Goal: Information Seeking & Learning: Learn about a topic

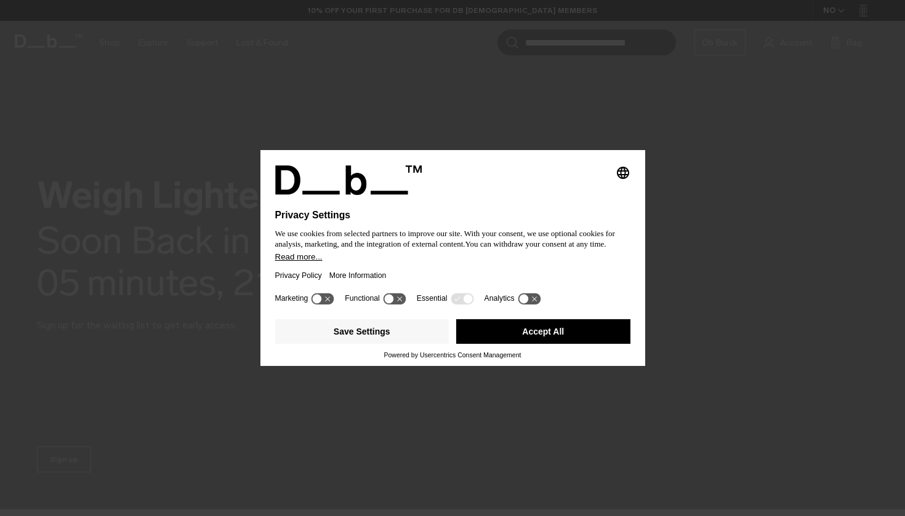
click at [494, 333] on button "Accept All" at bounding box center [543, 331] width 174 height 25
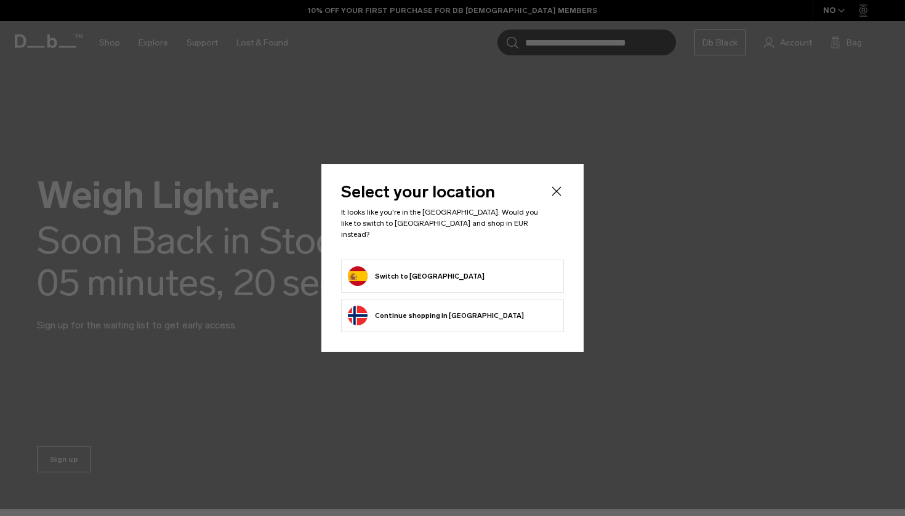
click at [404, 278] on button "Switch to Spain" at bounding box center [416, 276] width 137 height 20
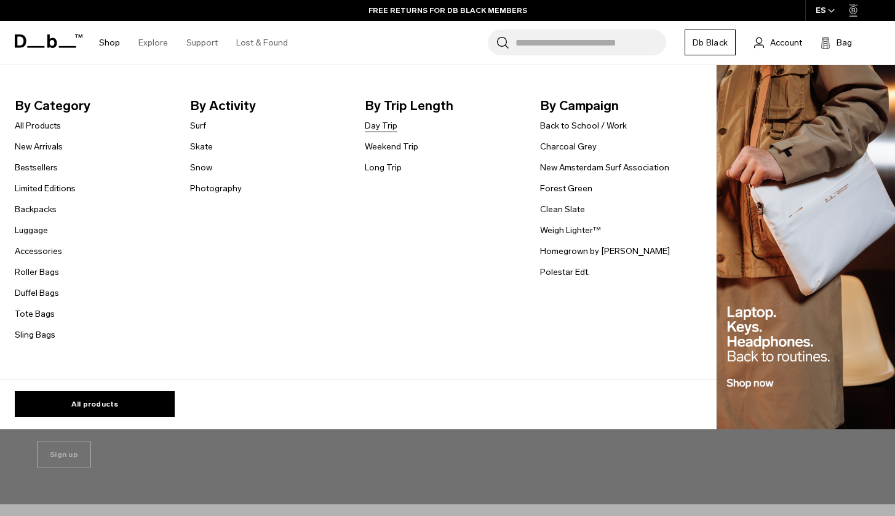
click at [378, 126] on link "Day Trip" at bounding box center [381, 125] width 33 height 13
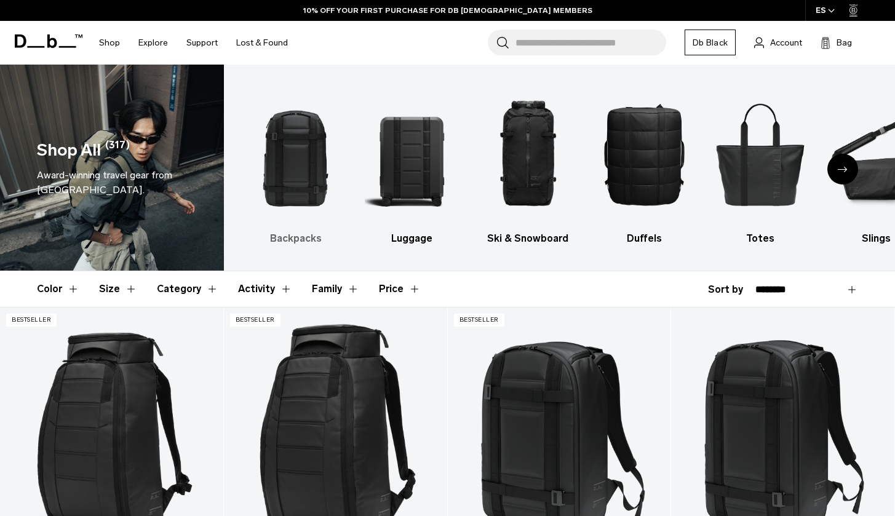
click at [289, 241] on h3 "Backpacks" at bounding box center [296, 238] width 95 height 15
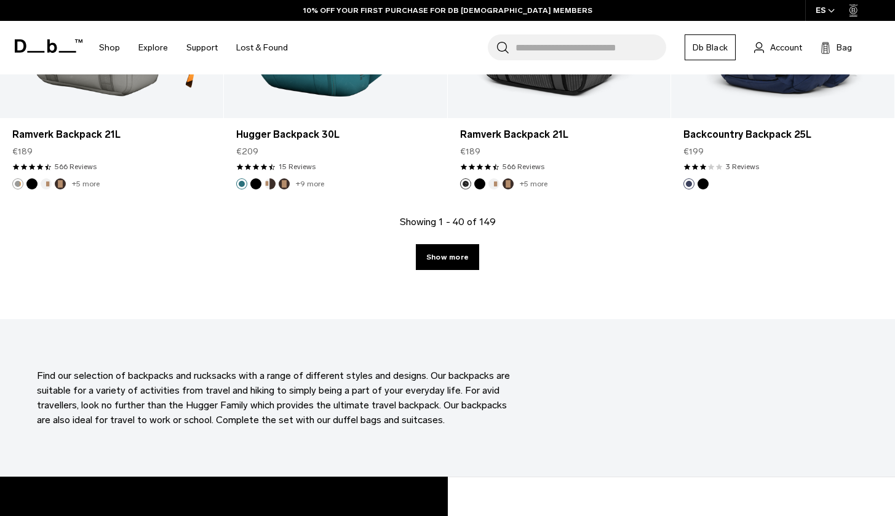
scroll to position [3545, 0]
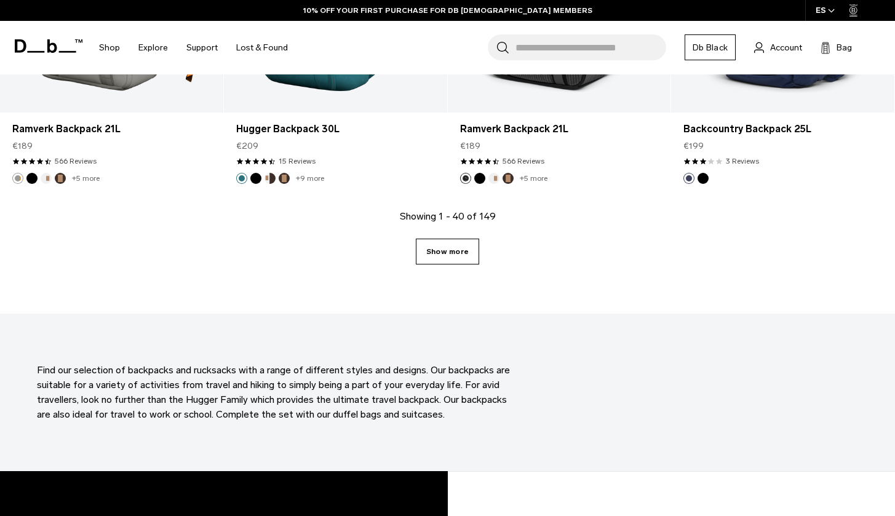
click at [441, 255] on link "Show more" at bounding box center [447, 252] width 63 height 26
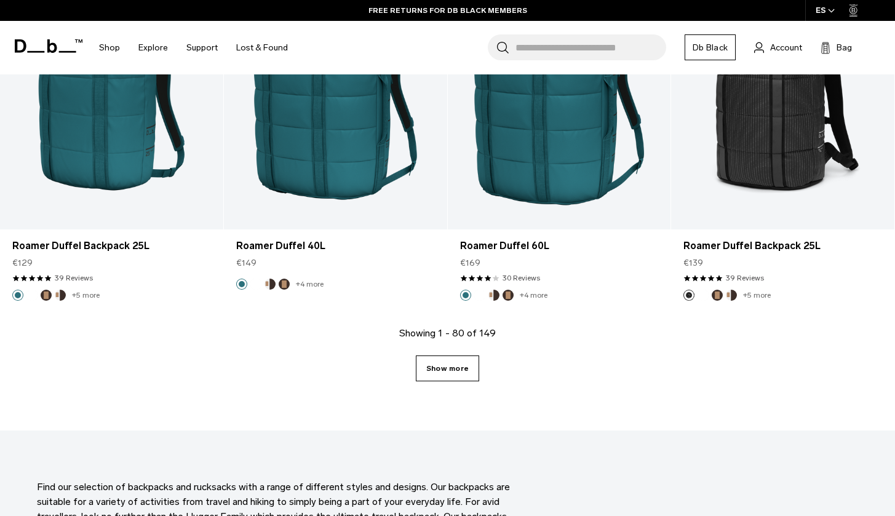
scroll to position [6874, 0]
click at [447, 365] on link "Show more" at bounding box center [447, 369] width 63 height 26
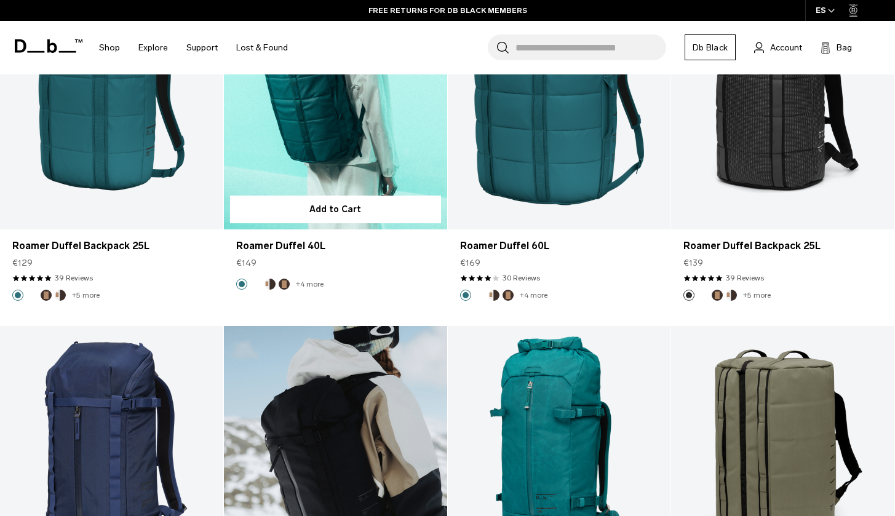
click at [438, 363] on div at bounding box center [335, 450] width 223 height 248
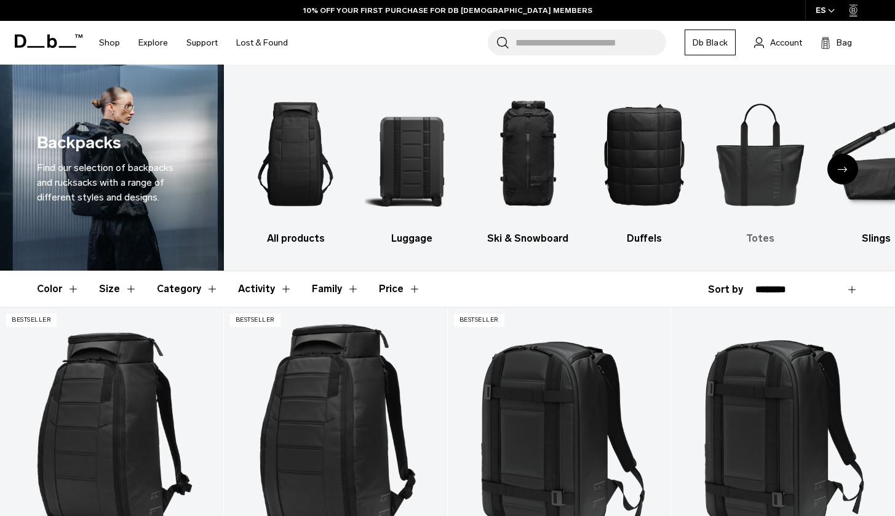
click at [754, 153] on img "5 / 10" at bounding box center [760, 154] width 95 height 142
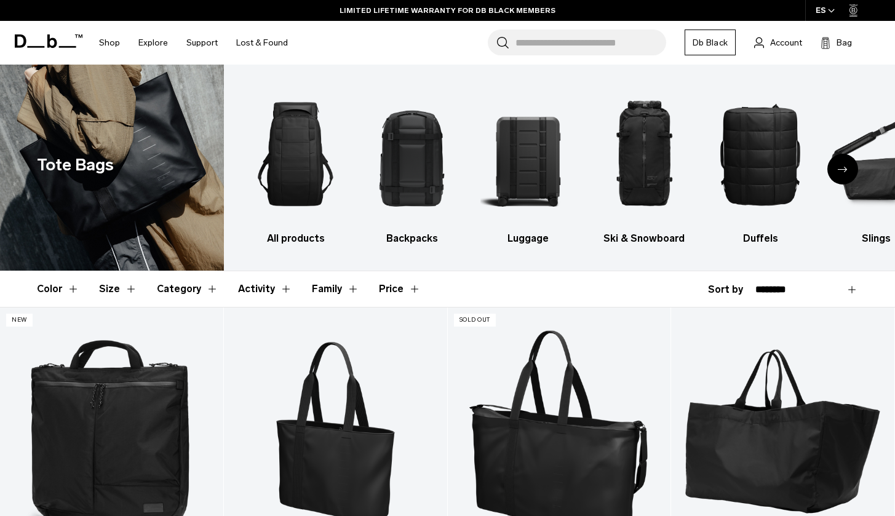
click at [849, 171] on div "Next slide" at bounding box center [843, 169] width 31 height 31
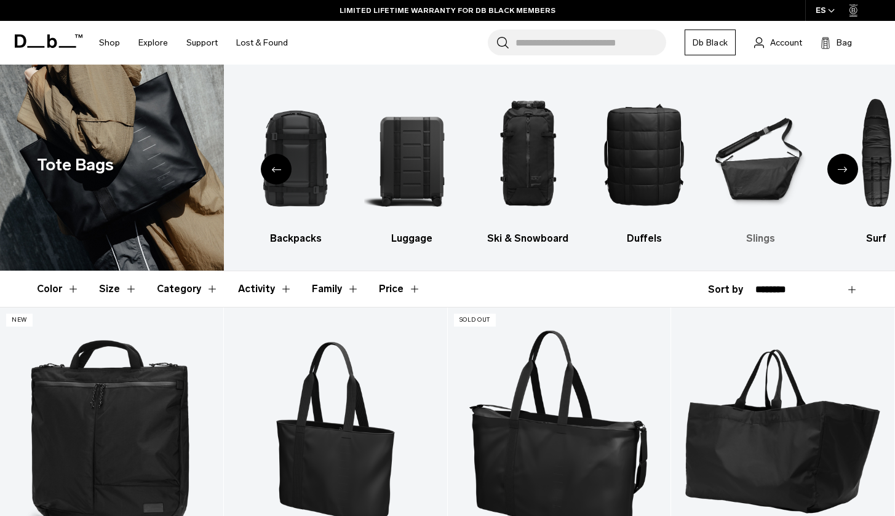
click at [762, 164] on img "6 / 10" at bounding box center [760, 154] width 95 height 142
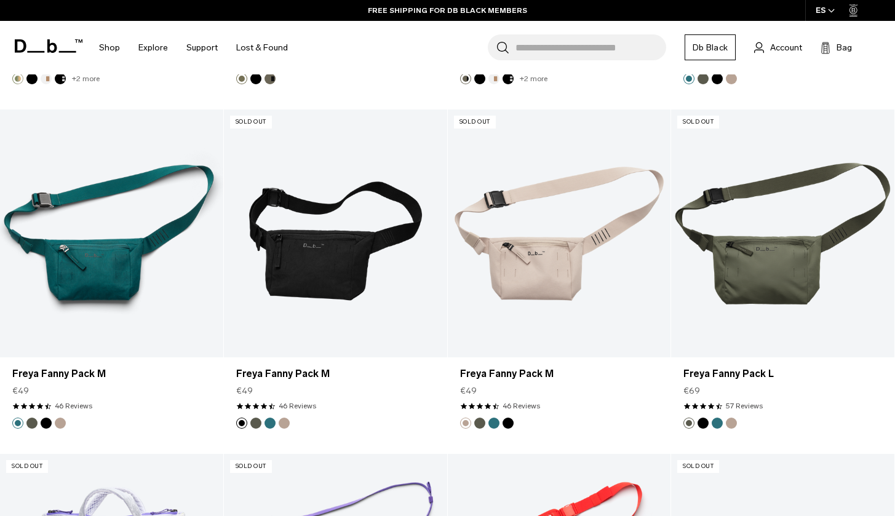
scroll to position [2261, 0]
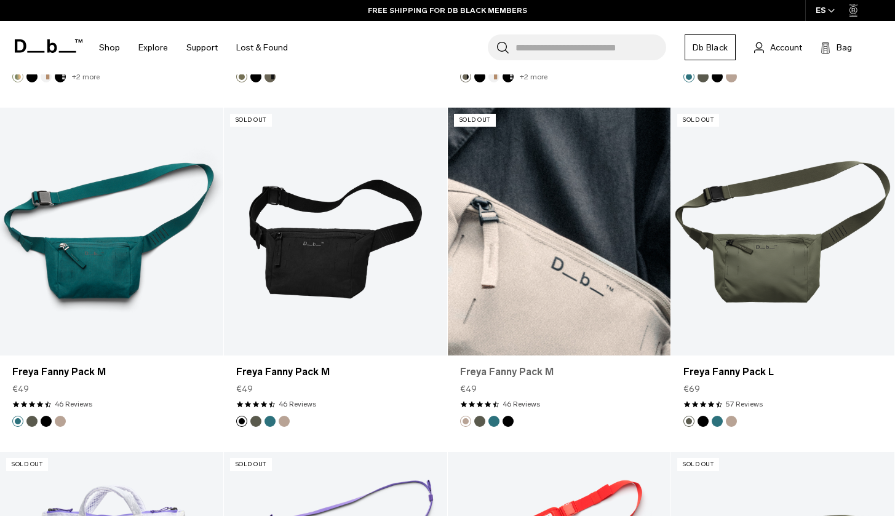
click at [508, 370] on link "Freya Fanny Pack M" at bounding box center [559, 372] width 199 height 15
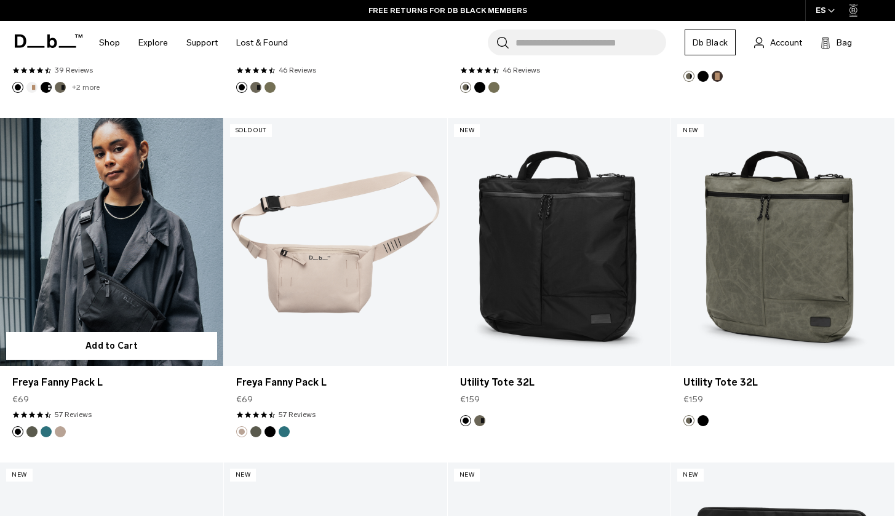
scroll to position [878, 0]
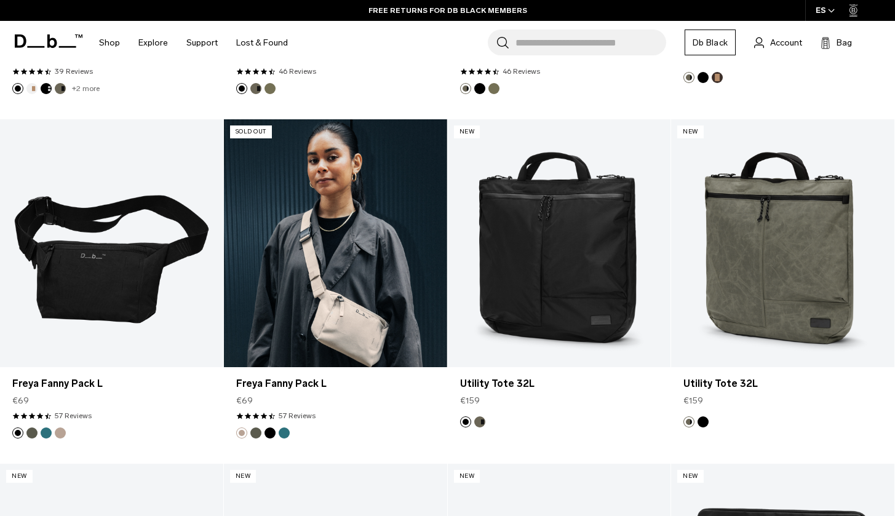
click at [307, 285] on link "Freya Fanny Pack L" at bounding box center [335, 243] width 223 height 248
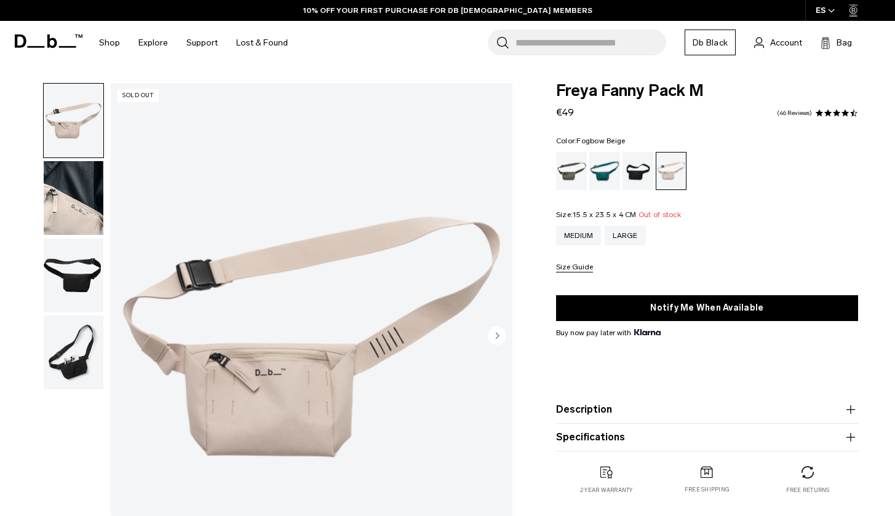
click at [70, 116] on img "button" at bounding box center [74, 121] width 60 height 74
click at [74, 202] on img "button" at bounding box center [74, 198] width 60 height 74
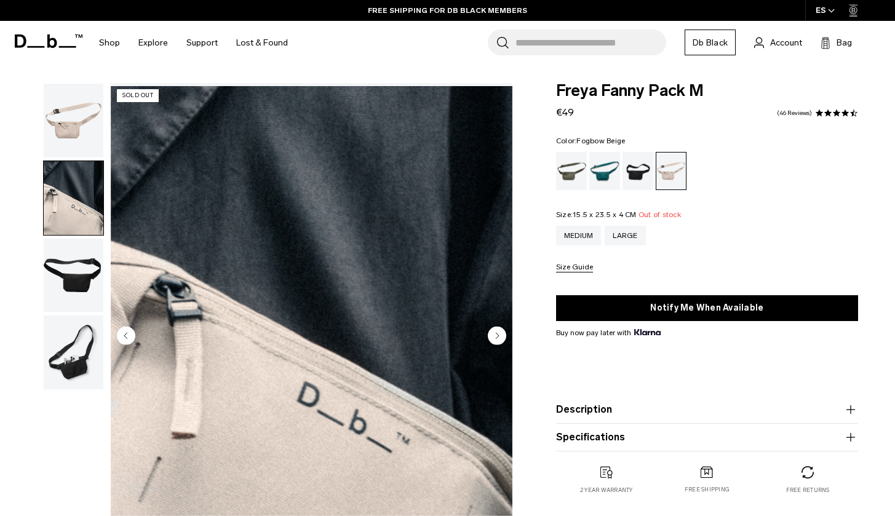
click at [78, 126] on img "button" at bounding box center [74, 121] width 60 height 74
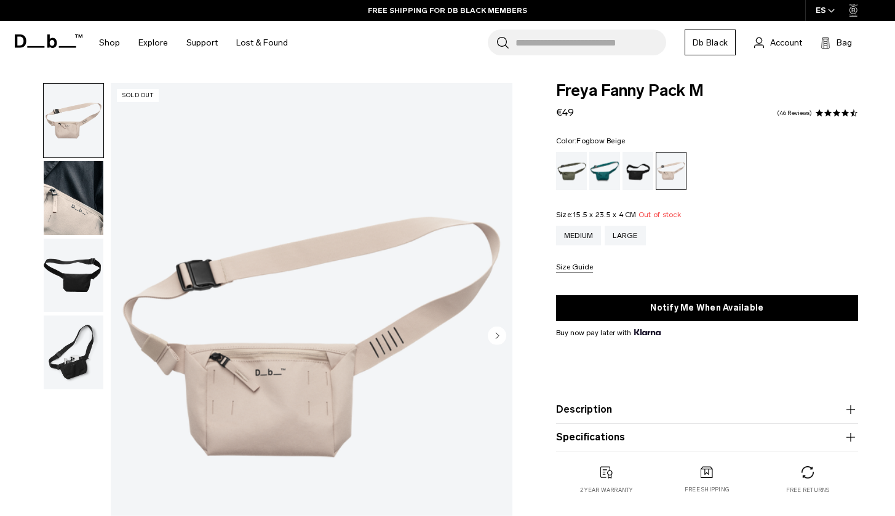
click at [79, 196] on img "button" at bounding box center [74, 198] width 60 height 74
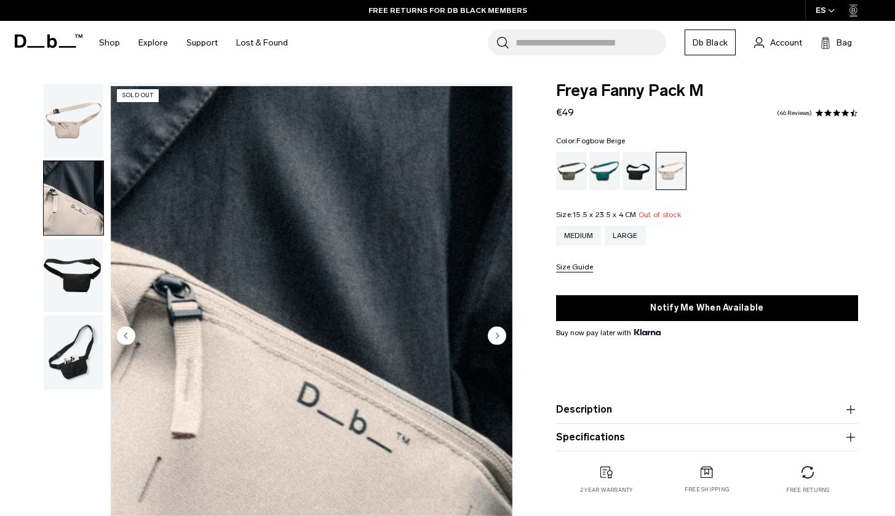
click at [496, 330] on circle "Next slide" at bounding box center [497, 336] width 18 height 18
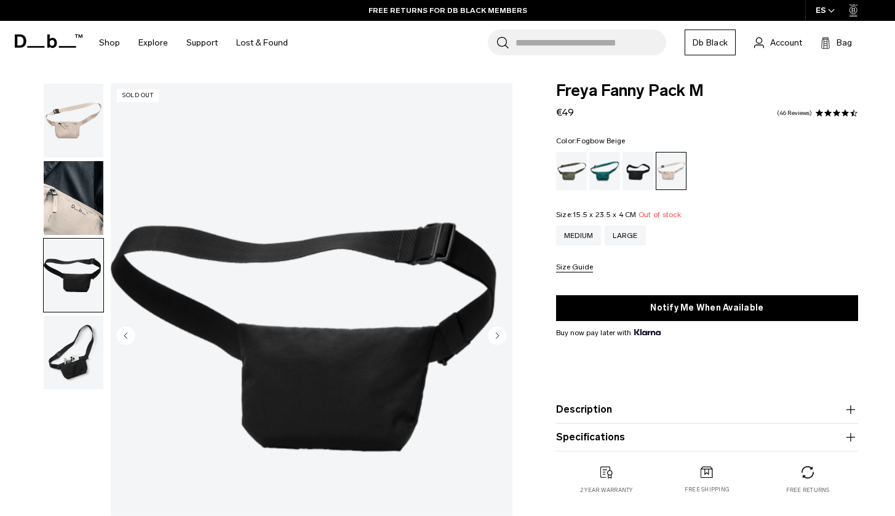
click at [496, 331] on circle "Next slide" at bounding box center [497, 336] width 18 height 18
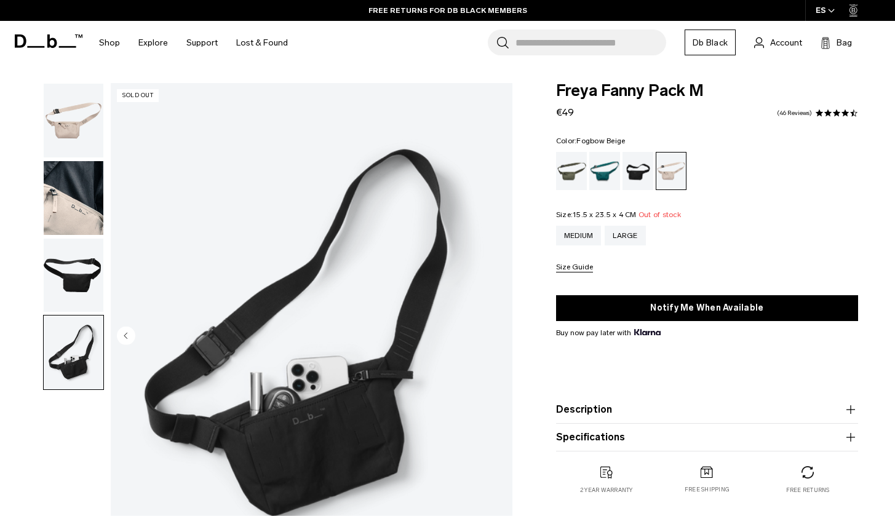
click at [496, 331] on img "4 / 4" at bounding box center [312, 337] width 402 height 502
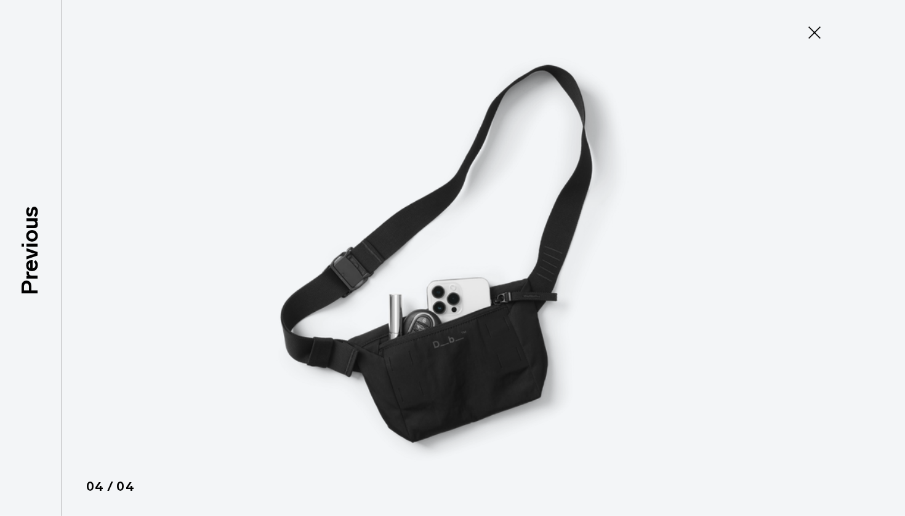
click at [818, 30] on icon at bounding box center [814, 33] width 20 height 20
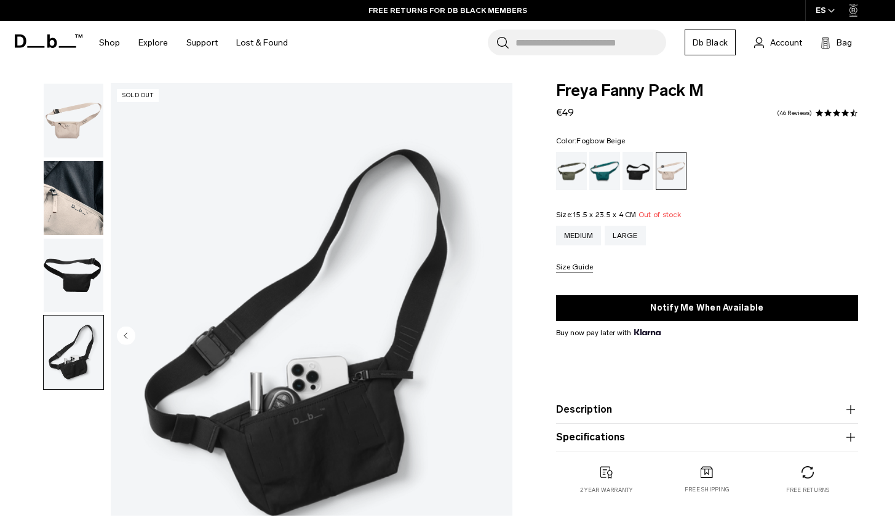
click at [75, 137] on img "button" at bounding box center [74, 121] width 60 height 74
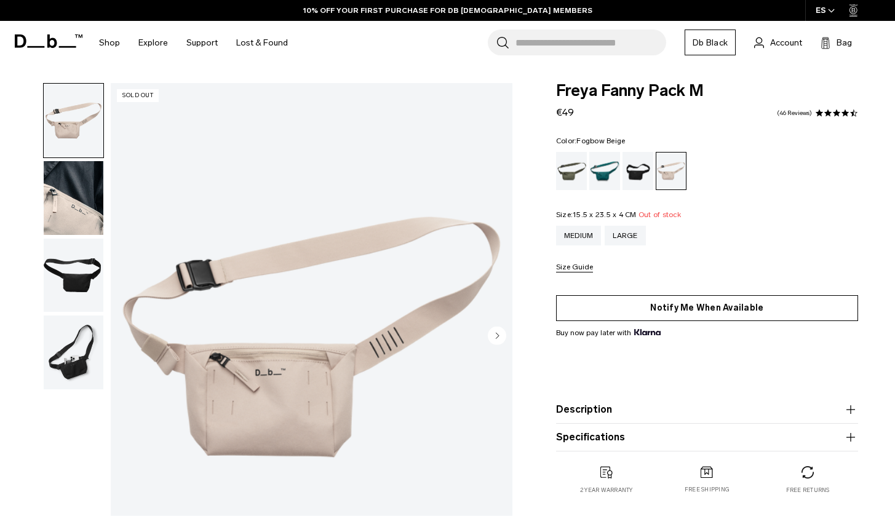
click at [671, 308] on button "Notify Me When Available" at bounding box center [707, 308] width 302 height 26
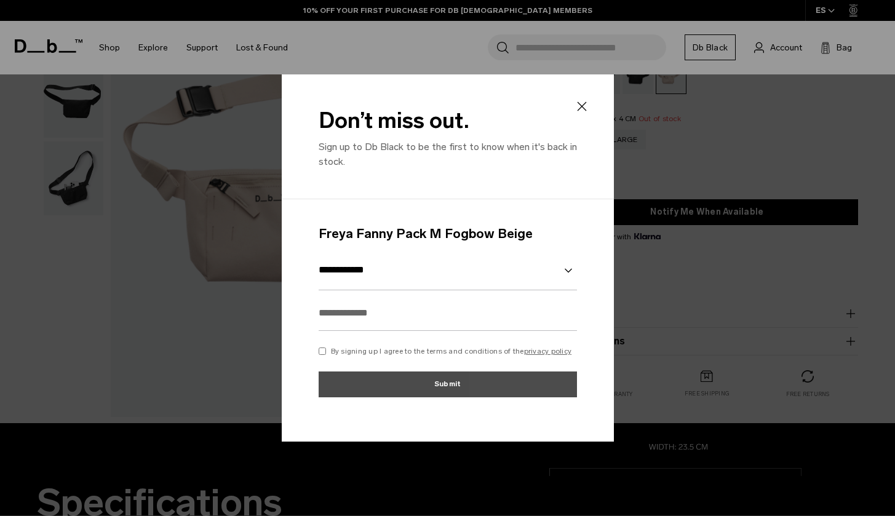
scroll to position [175, 0]
click at [583, 108] on icon at bounding box center [582, 106] width 15 height 15
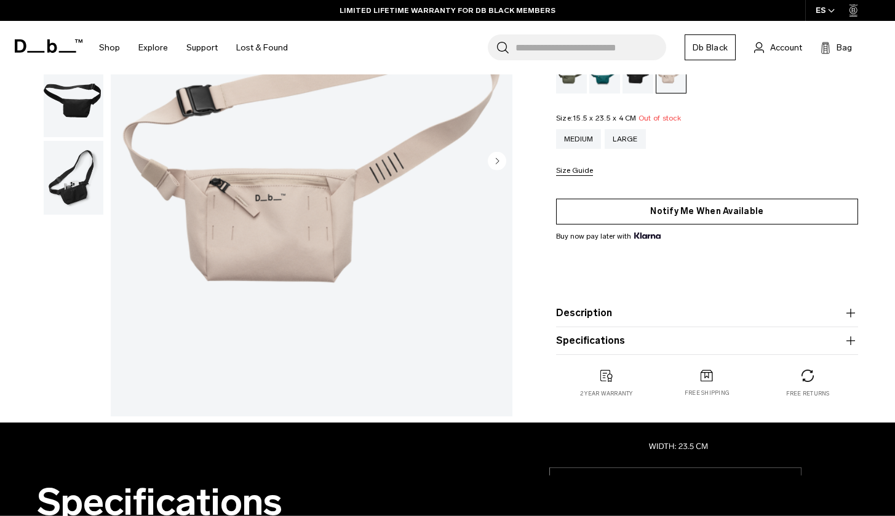
click at [601, 217] on button "Notify Me When Available" at bounding box center [707, 212] width 302 height 26
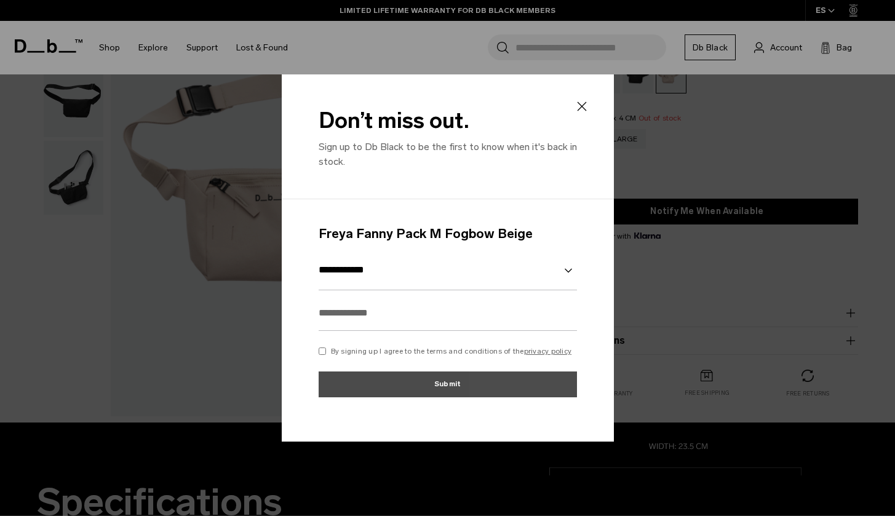
click at [391, 326] on input "text" at bounding box center [448, 313] width 258 height 36
type input "**********"
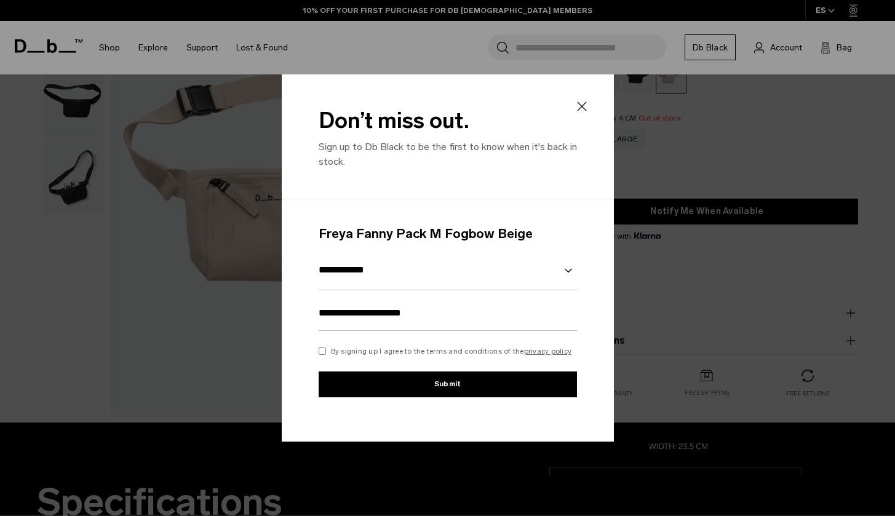
click at [431, 387] on button "Submit" at bounding box center [448, 385] width 258 height 26
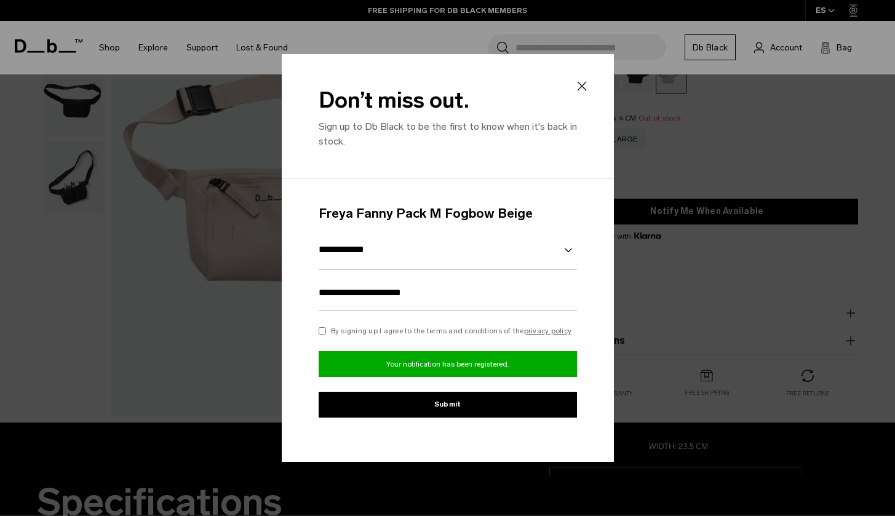
click at [583, 87] on icon at bounding box center [581, 85] width 9 height 9
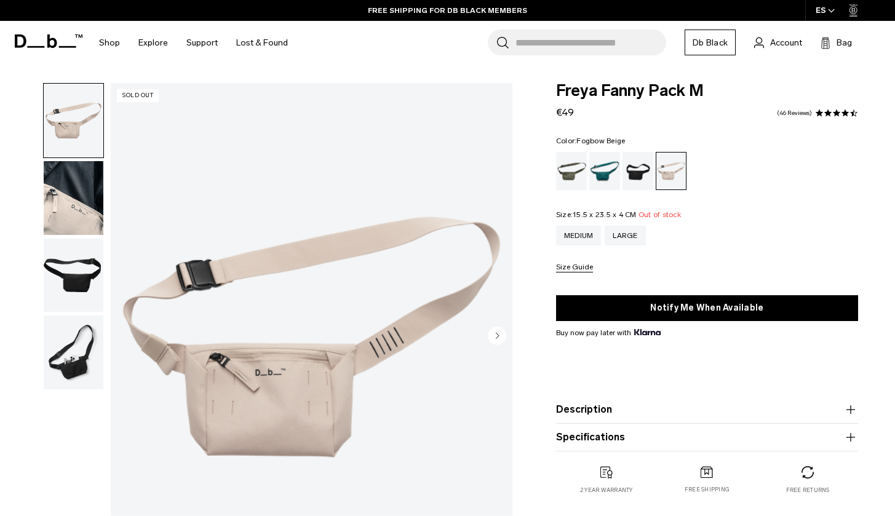
scroll to position [0, 0]
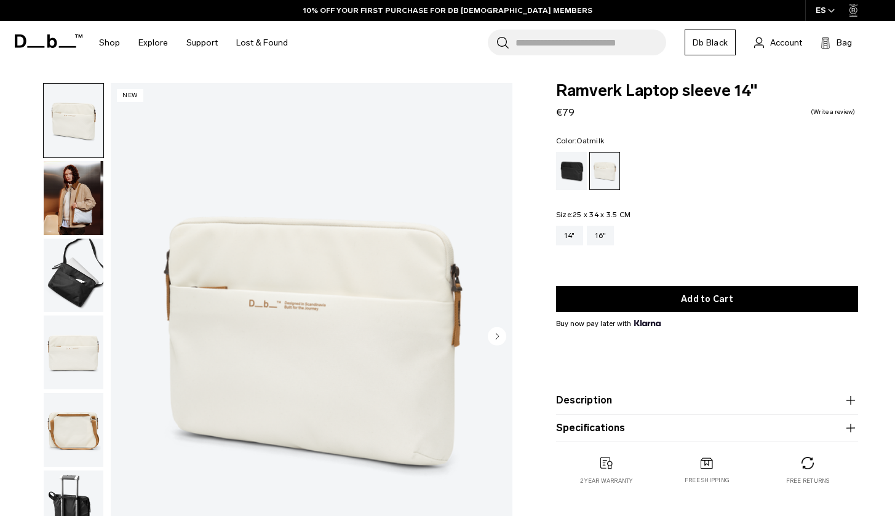
click at [73, 184] on img "button" at bounding box center [74, 198] width 60 height 74
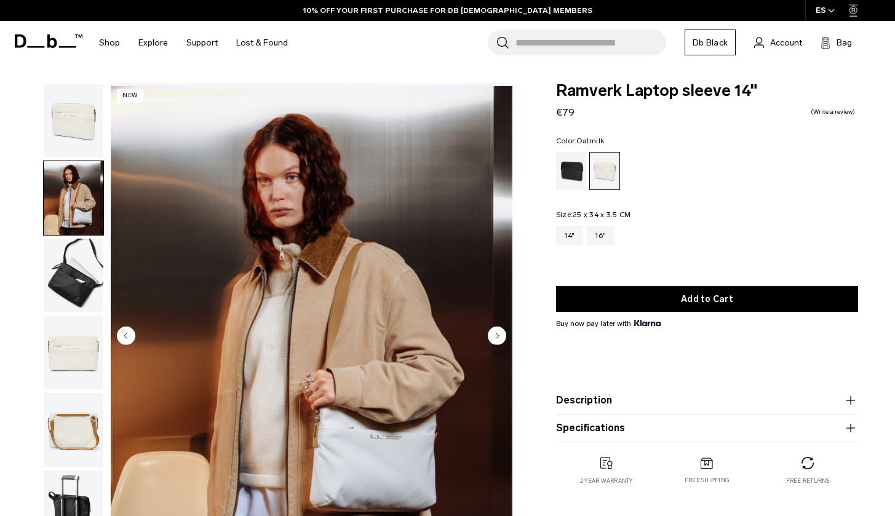
click at [82, 284] on img "button" at bounding box center [74, 276] width 60 height 74
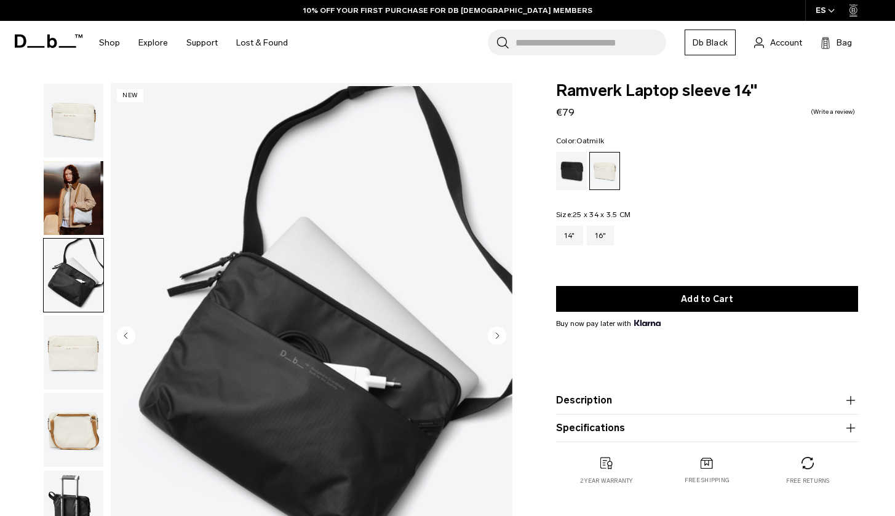
click at [75, 353] on img "button" at bounding box center [74, 353] width 60 height 74
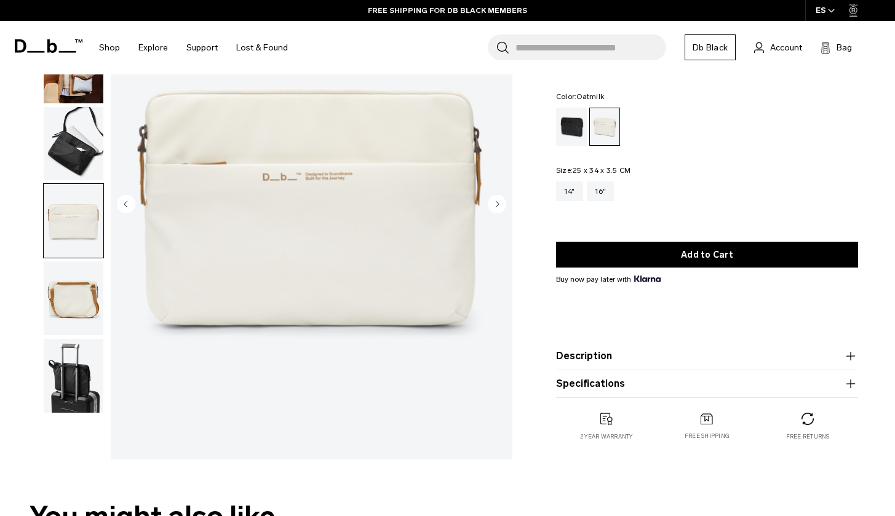
scroll to position [135, 0]
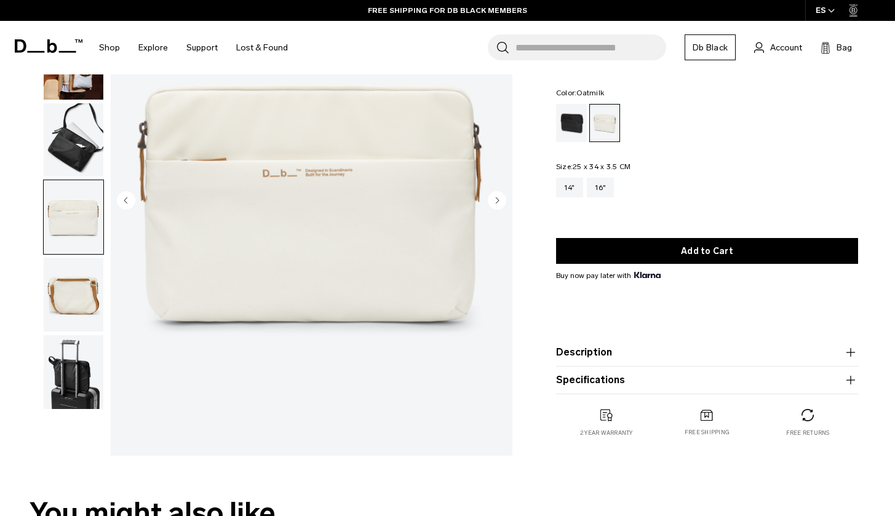
click at [49, 322] on img "button" at bounding box center [74, 295] width 60 height 74
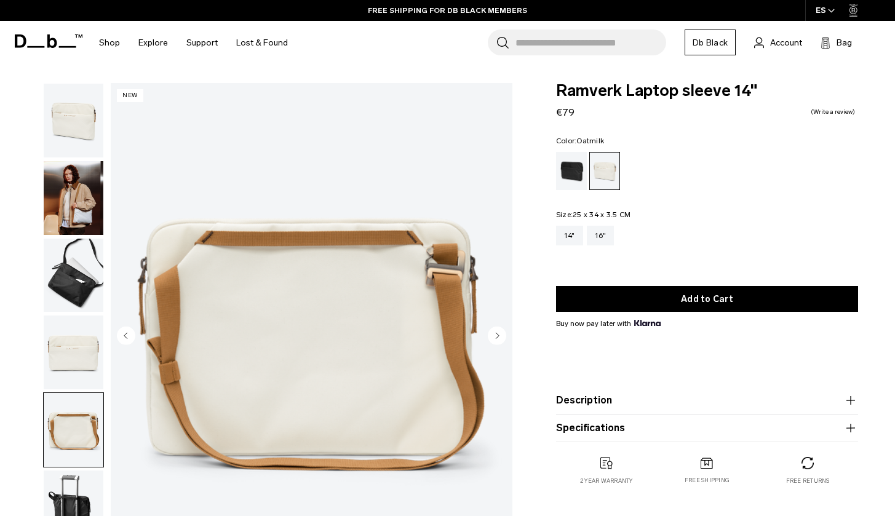
scroll to position [0, 0]
click at [79, 193] on img "button" at bounding box center [74, 198] width 60 height 74
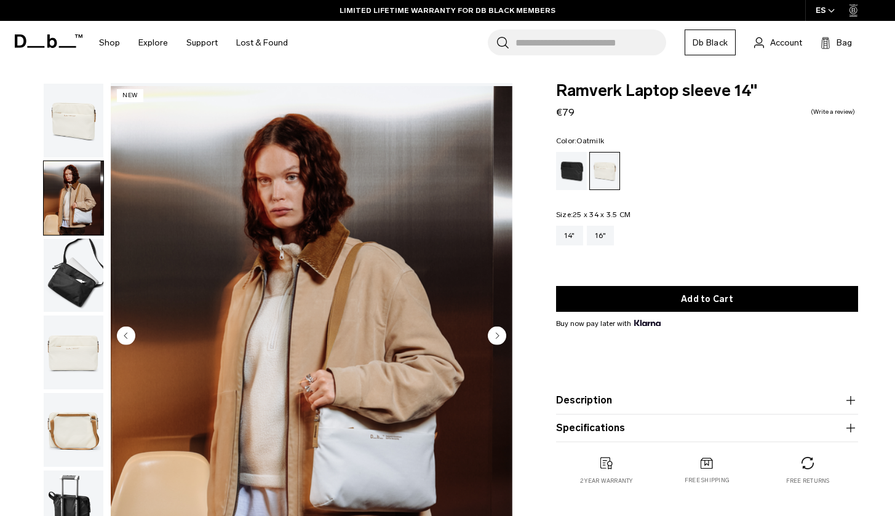
click at [79, 281] on img "button" at bounding box center [74, 276] width 60 height 74
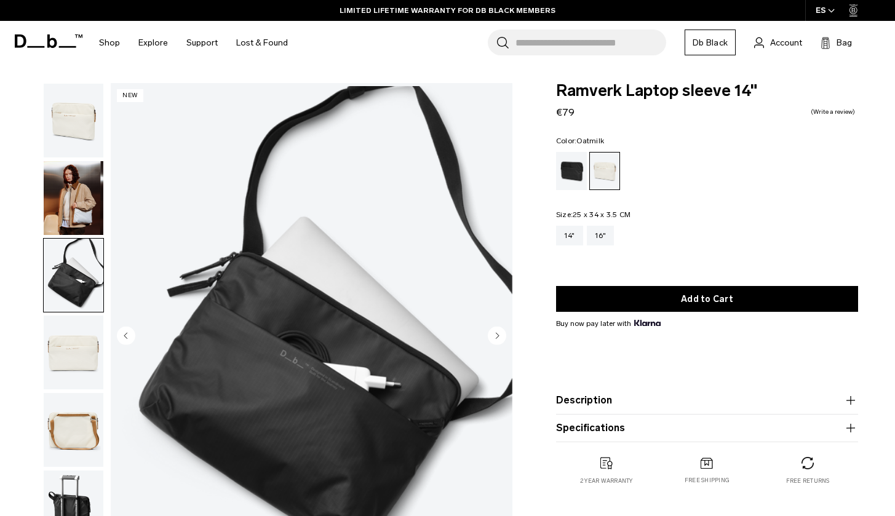
click at [82, 208] on img "button" at bounding box center [74, 198] width 60 height 74
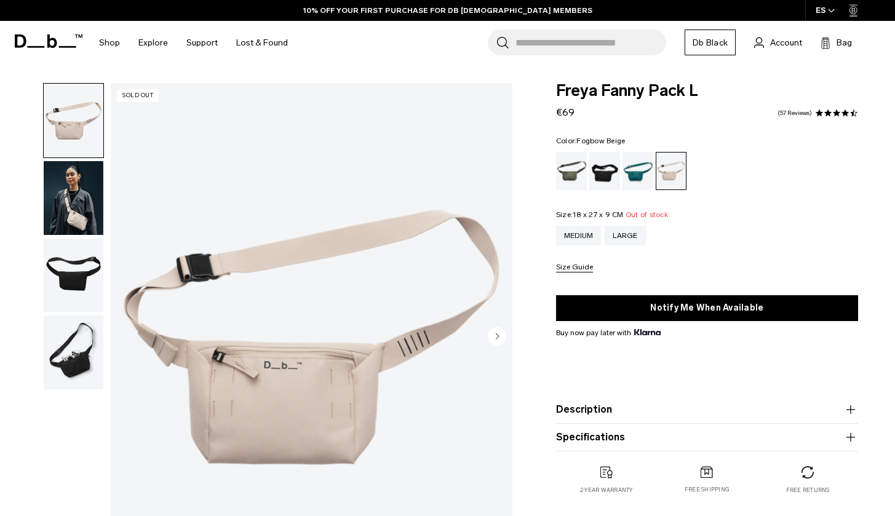
click at [87, 210] on img "button" at bounding box center [74, 198] width 60 height 74
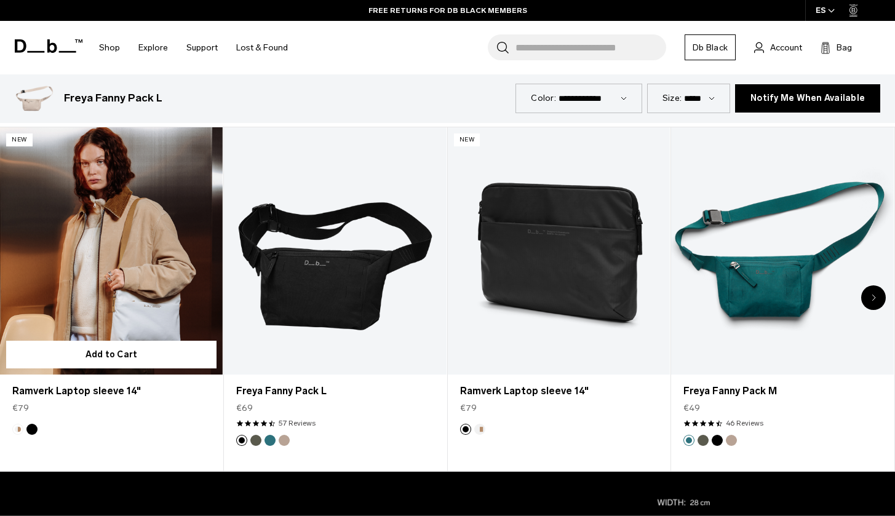
scroll to position [574, 0]
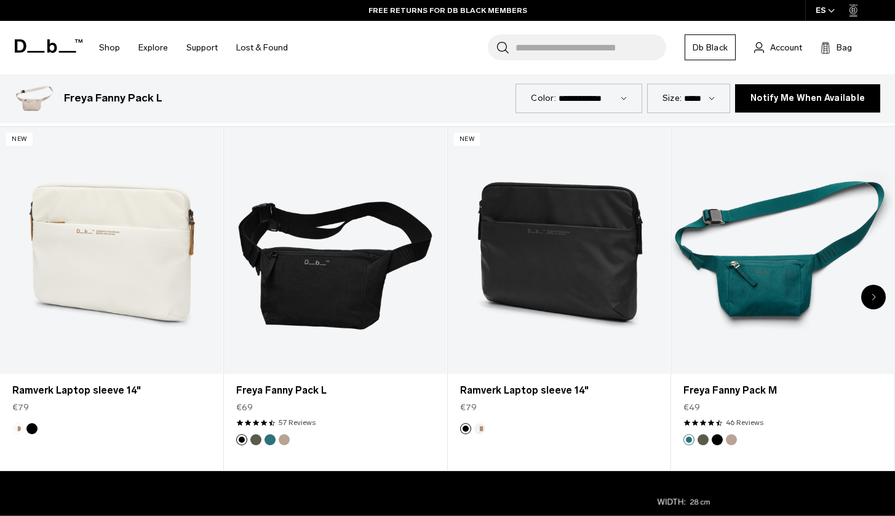
click at [877, 298] on div "Next slide" at bounding box center [874, 297] width 25 height 25
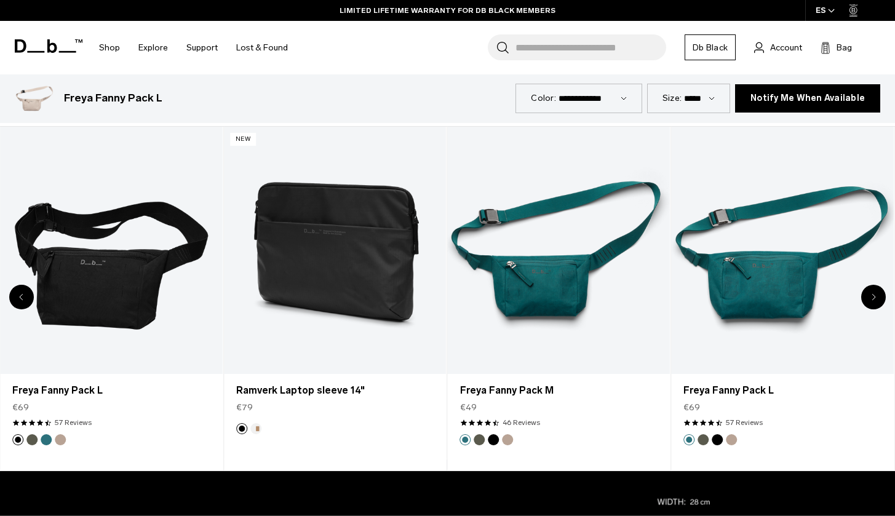
click at [877, 298] on div "Next slide" at bounding box center [874, 297] width 25 height 25
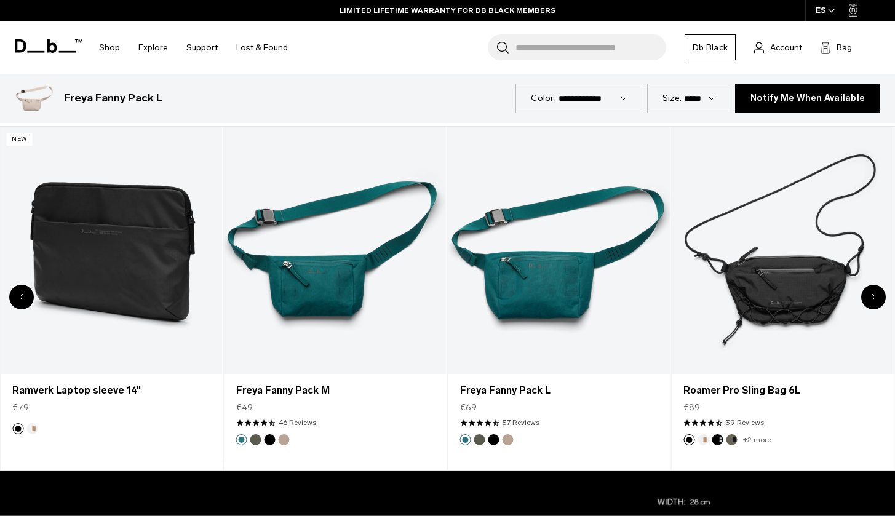
click at [877, 298] on div "Next slide" at bounding box center [874, 297] width 25 height 25
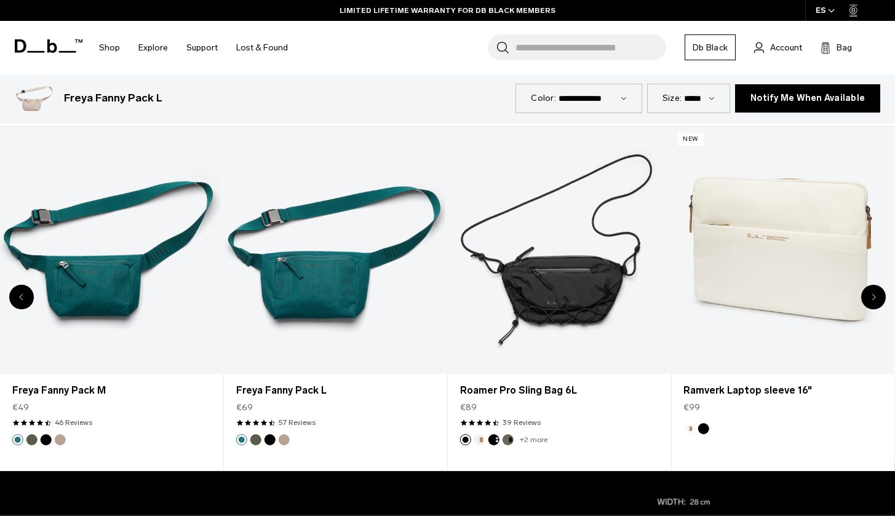
click at [26, 301] on div "Previous slide" at bounding box center [21, 297] width 25 height 25
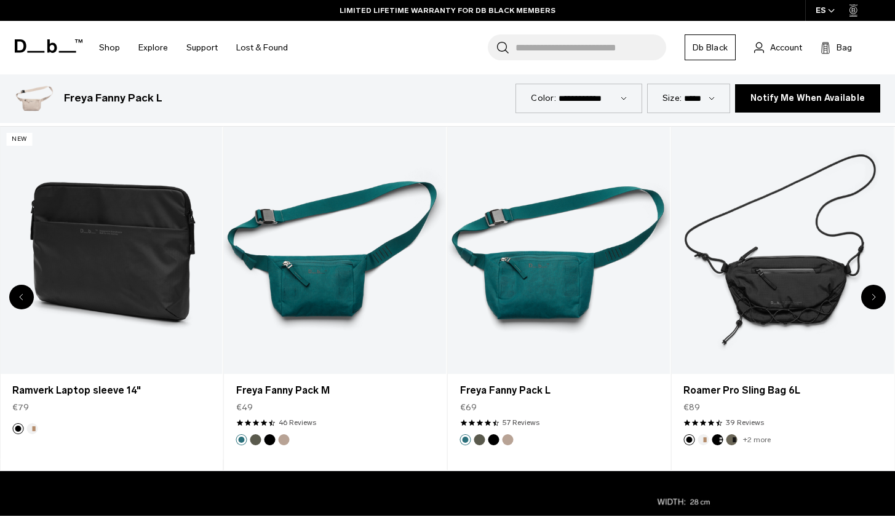
click at [26, 301] on div "Previous slide" at bounding box center [21, 297] width 25 height 25
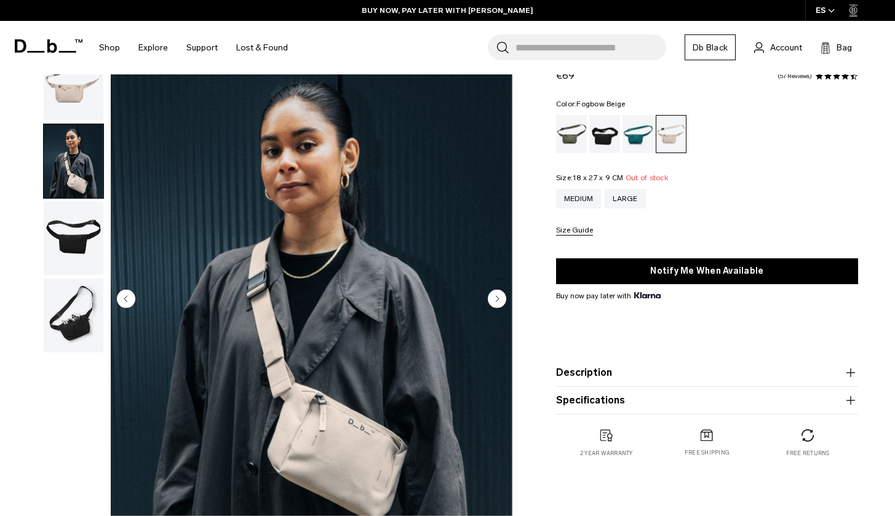
scroll to position [33, 0]
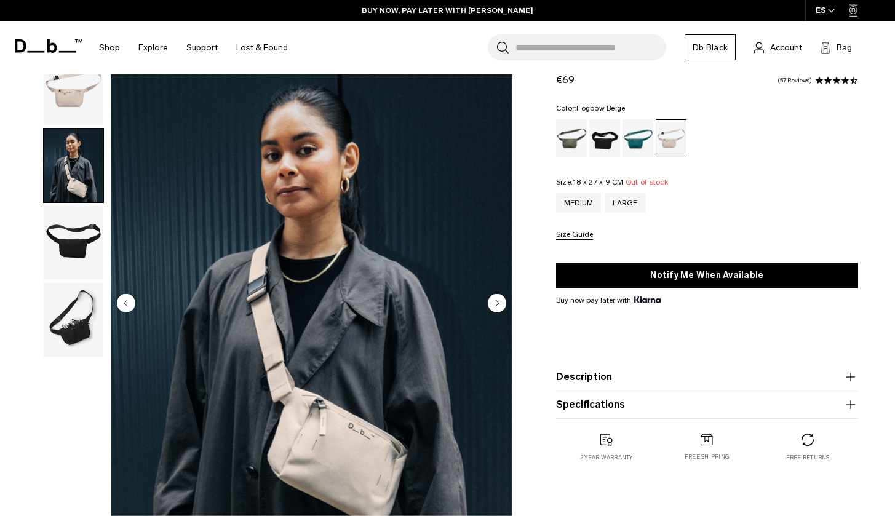
click at [88, 338] on img "button" at bounding box center [74, 320] width 60 height 74
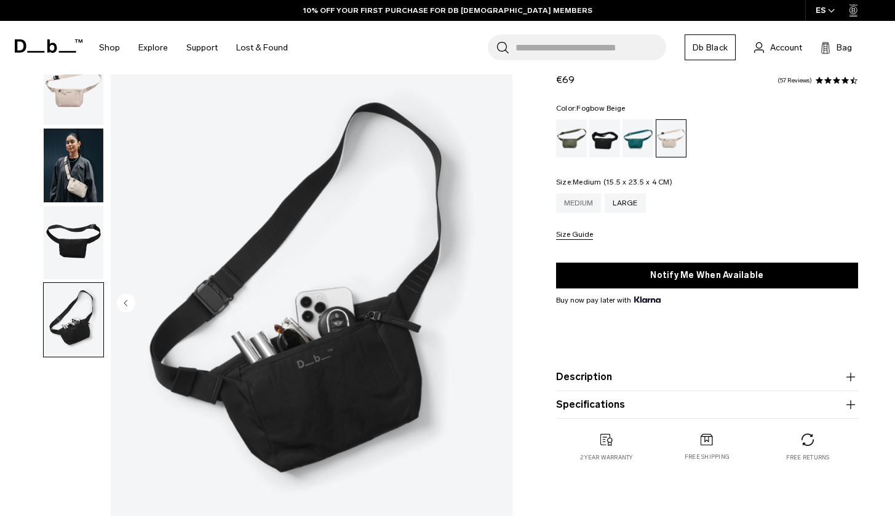
click at [576, 201] on div "Medium" at bounding box center [579, 203] width 46 height 20
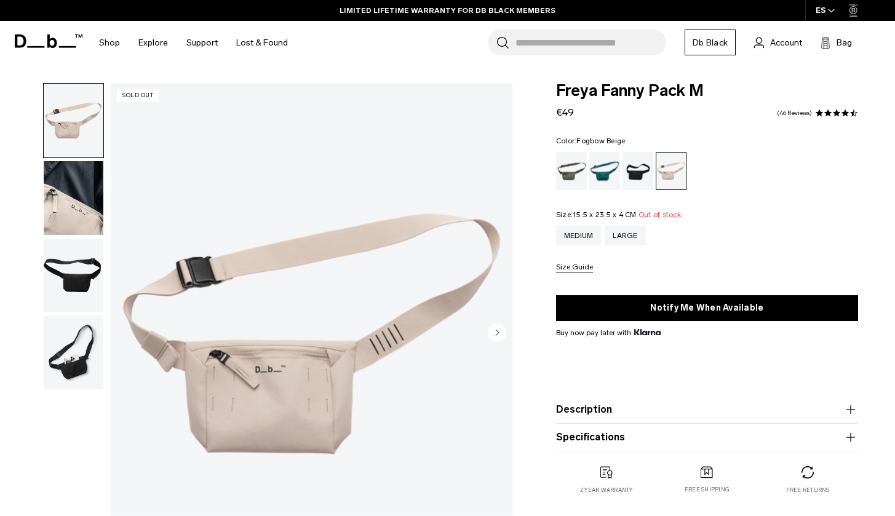
click at [81, 200] on img "button" at bounding box center [74, 198] width 60 height 74
